Goal: Check status: Check status

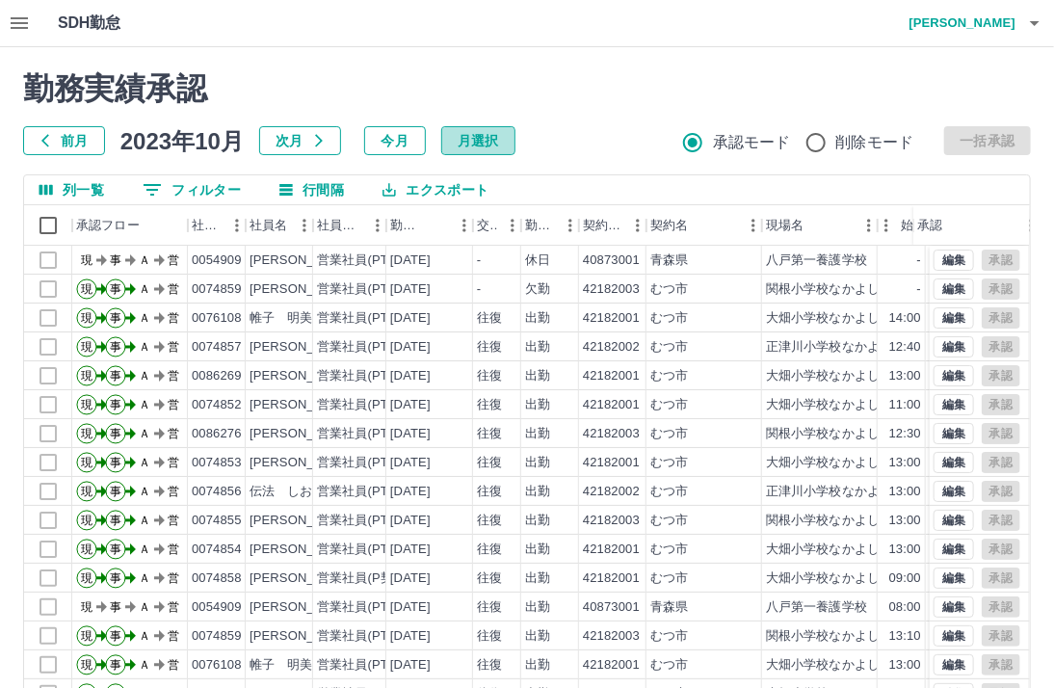
click at [493, 145] on button "月選択" at bounding box center [478, 140] width 74 height 29
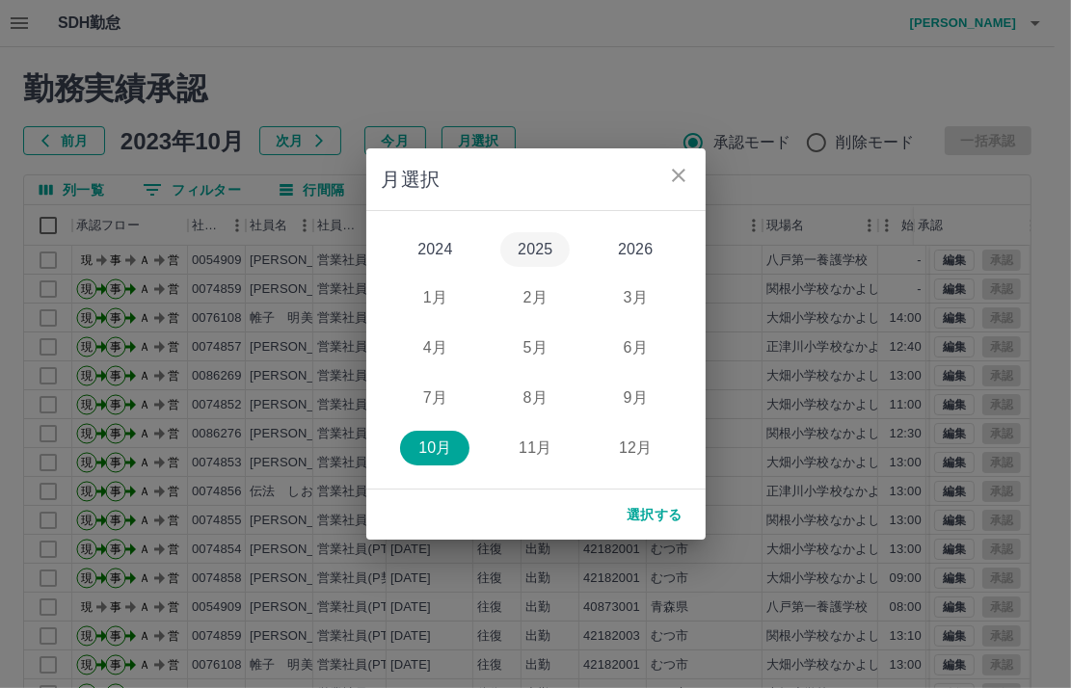
click at [540, 242] on button "2025" at bounding box center [534, 249] width 69 height 35
click at [543, 395] on button "8月" at bounding box center [534, 398] width 69 height 35
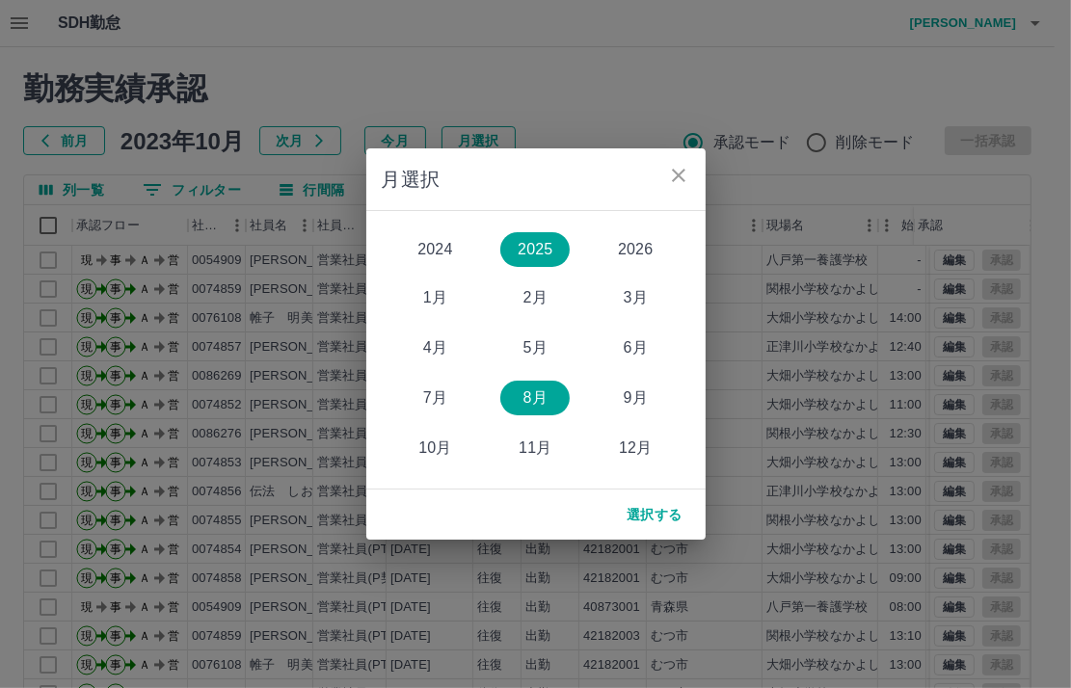
click at [648, 524] on button "選択する" at bounding box center [654, 514] width 87 height 35
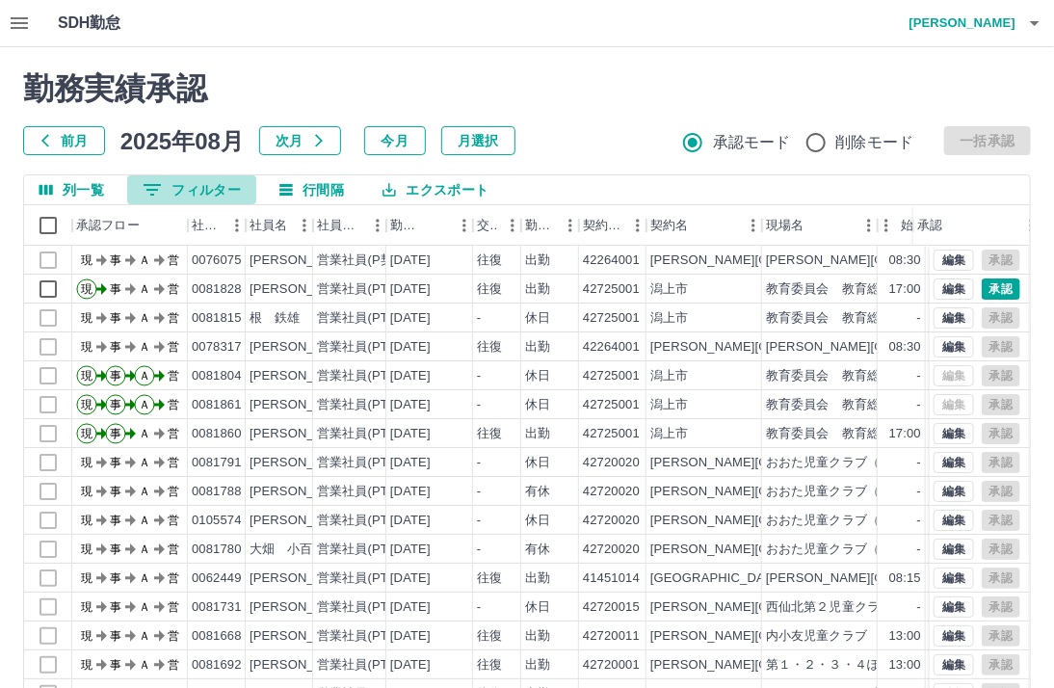
click at [224, 188] on button "0 フィルター" at bounding box center [191, 189] width 129 height 29
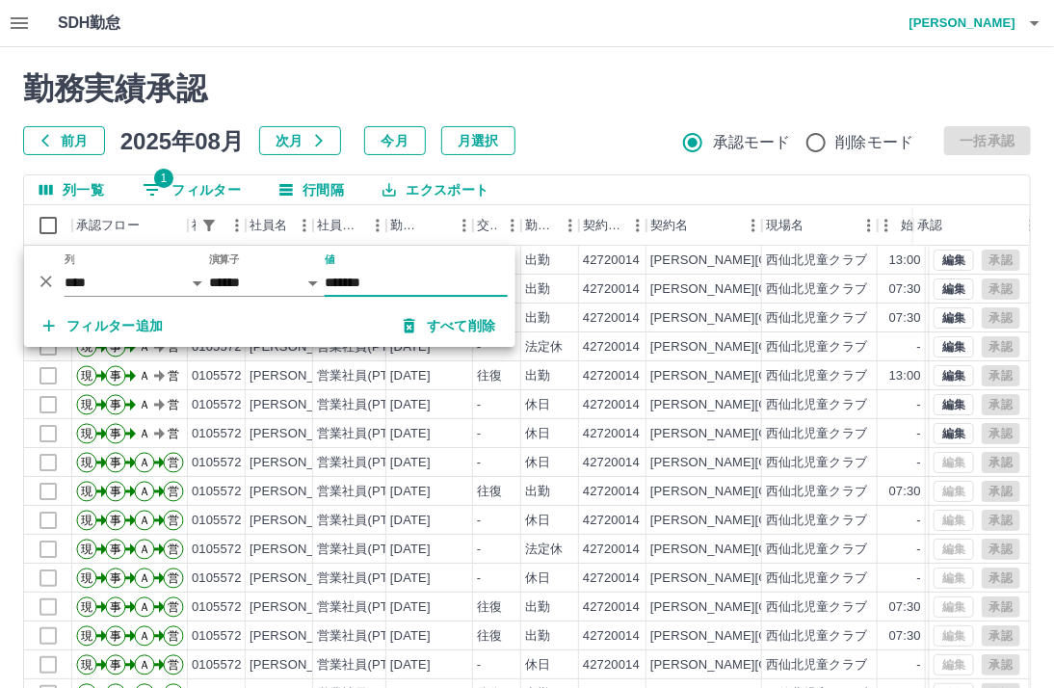
type input "*******"
click at [1030, 331] on div "列一覧 1 フィルター 行間隔 エクスポート 承認フロー 社員番号 社員名 社員区分 勤務日 交通費 勤務区分 契約コード 契約名 現場名 始業 終業 休憩 …" at bounding box center [527, 482] width 1008 height 617
